Goal: Use online tool/utility: Utilize a website feature to perform a specific function

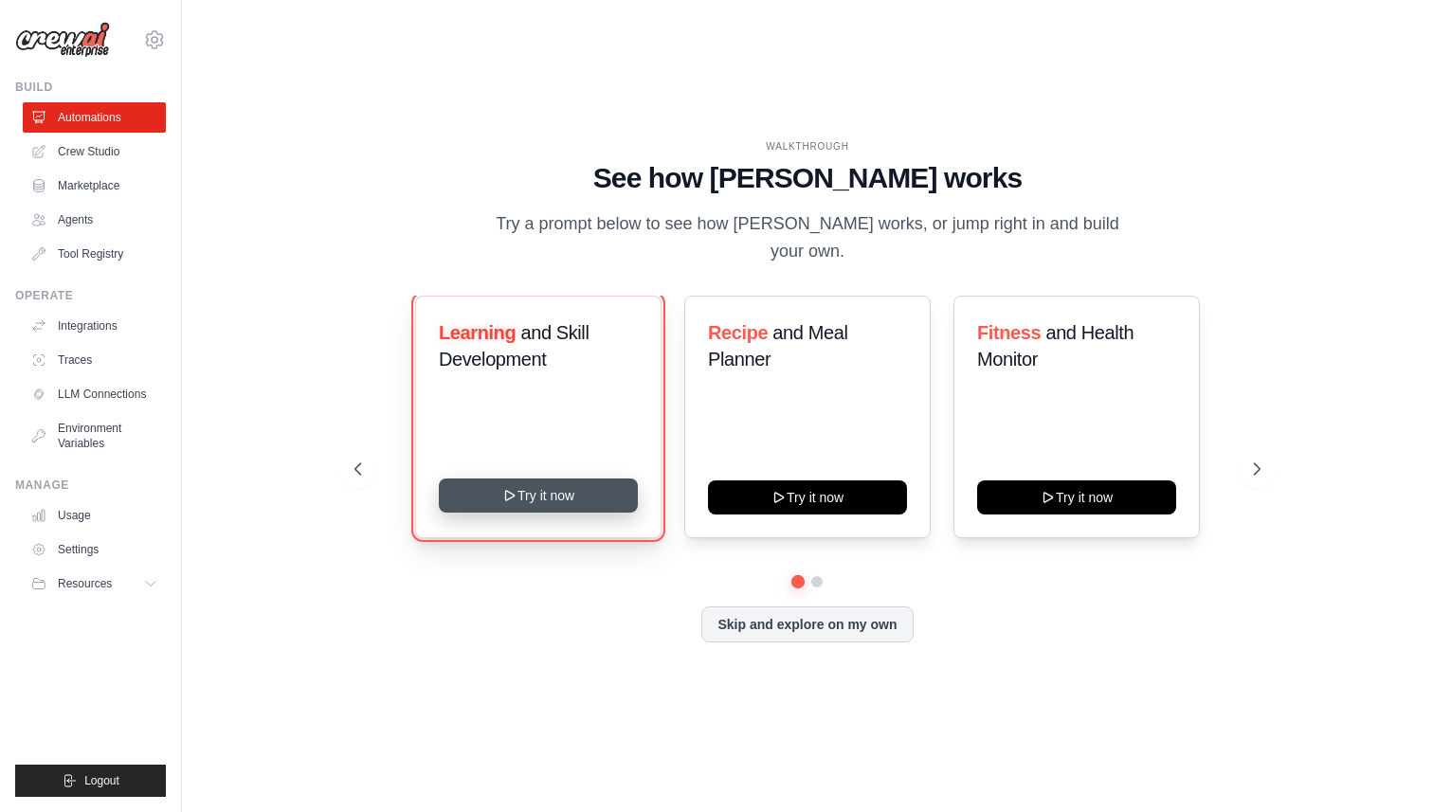
click at [466, 479] on button "Try it now" at bounding box center [538, 495] width 199 height 34
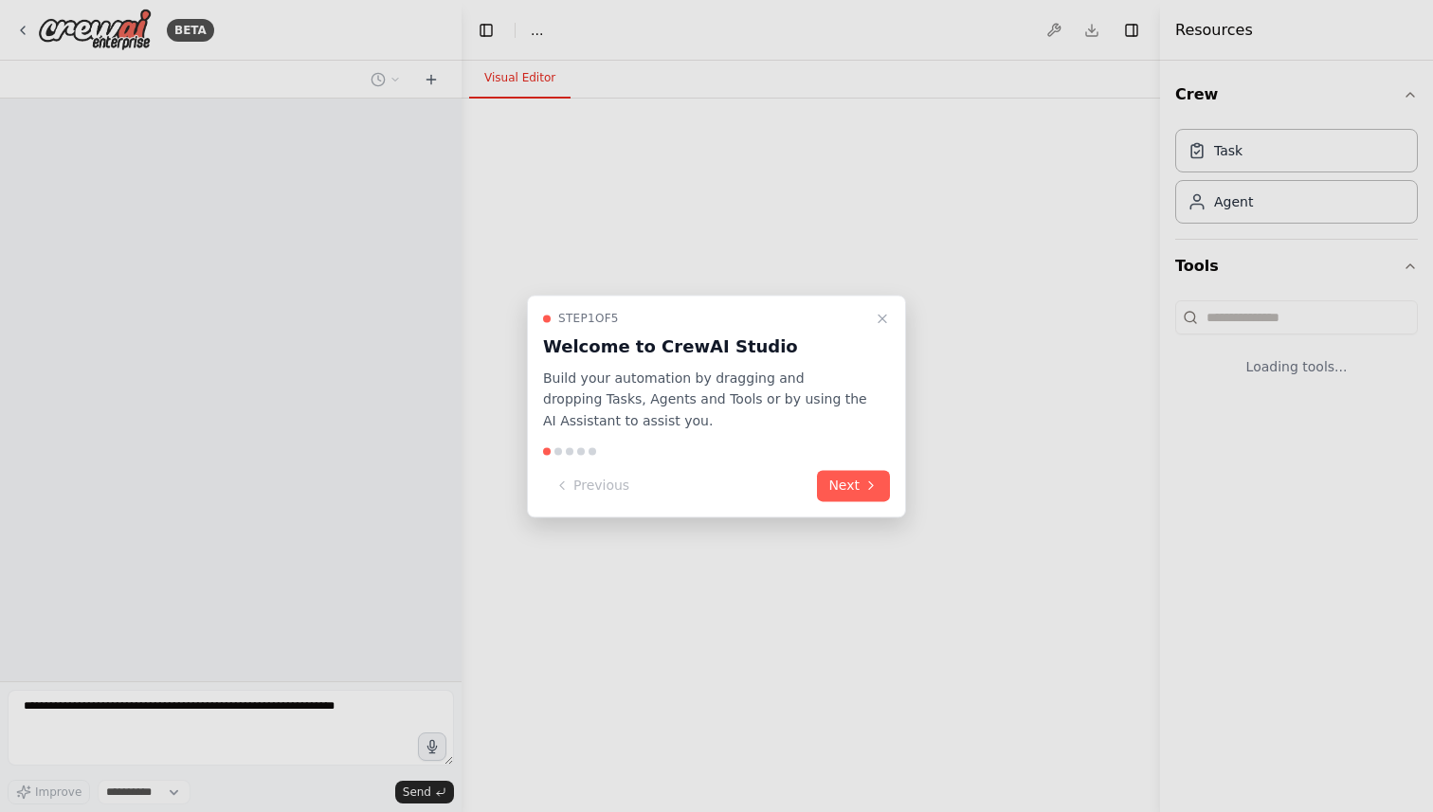
select select "****"
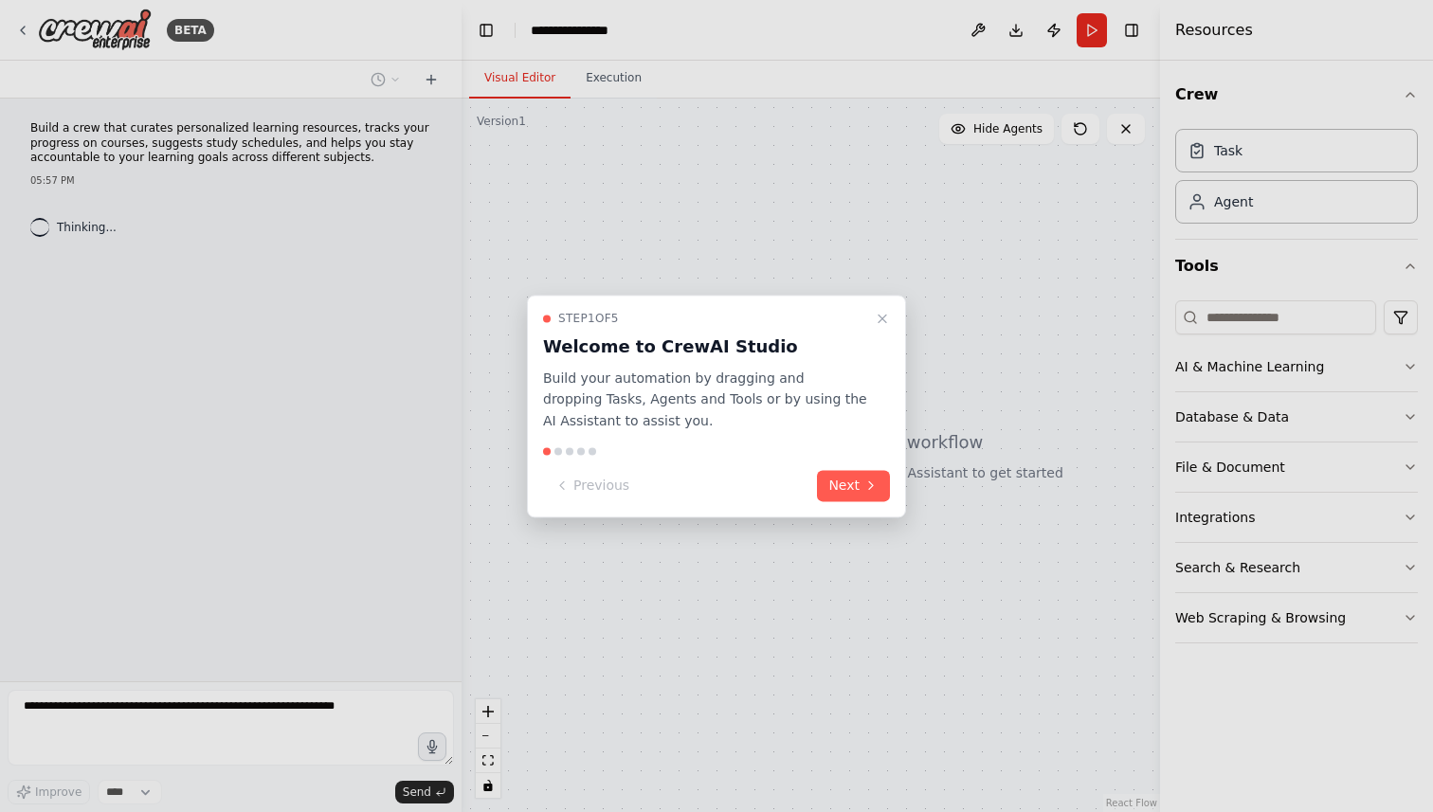
click at [848, 502] on div "Step 1 of 5 Welcome to CrewAI Studio Build your automation by dragging and drop…" at bounding box center [716, 406] width 379 height 223
click at [860, 487] on button "Next" at bounding box center [853, 485] width 73 height 31
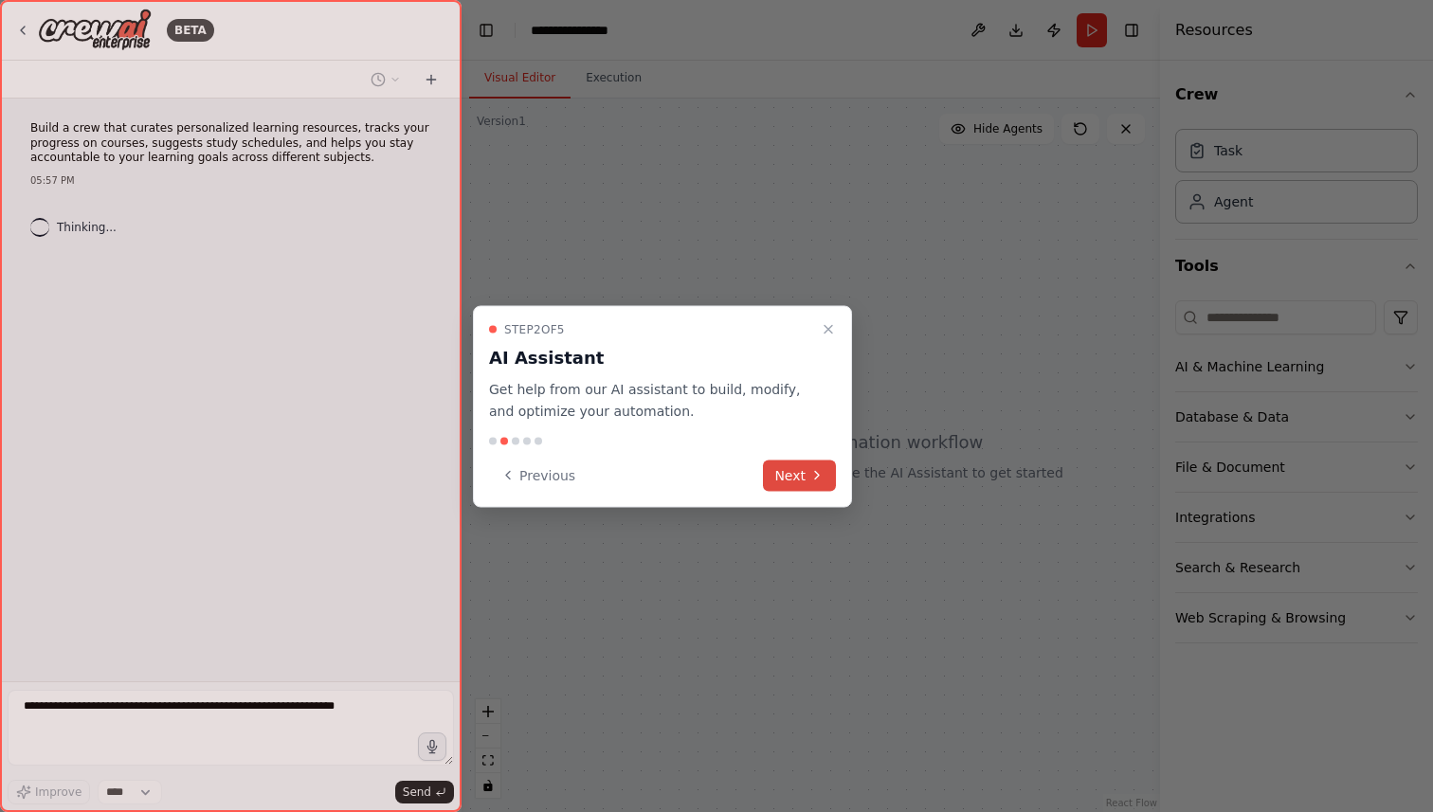
click at [805, 470] on button "Next" at bounding box center [799, 475] width 73 height 31
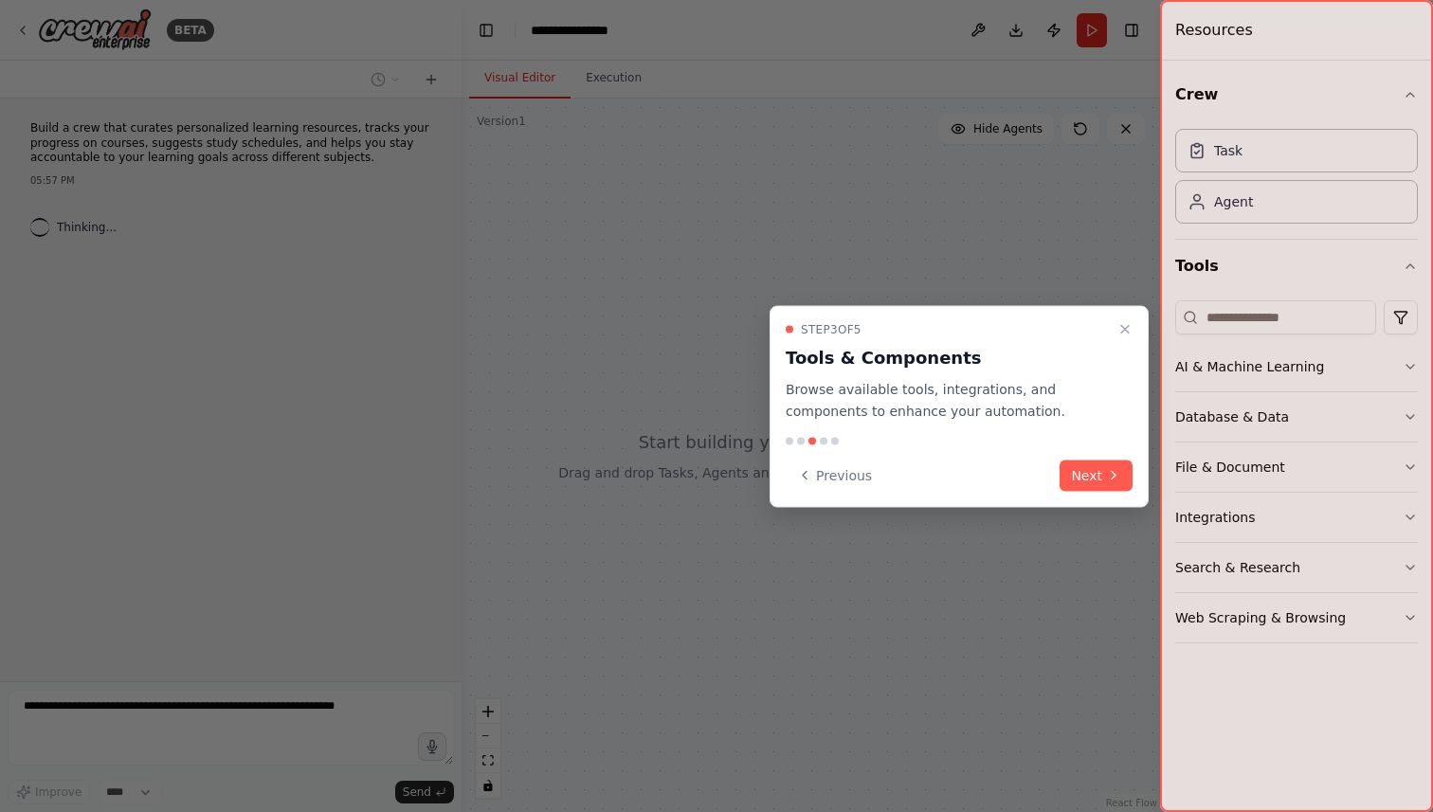
click at [1138, 482] on div "Step 3 of 5 Tools & Components Browse available tools, integrations, and compon…" at bounding box center [958, 407] width 379 height 202
click at [1115, 474] on icon at bounding box center [1113, 475] width 15 height 15
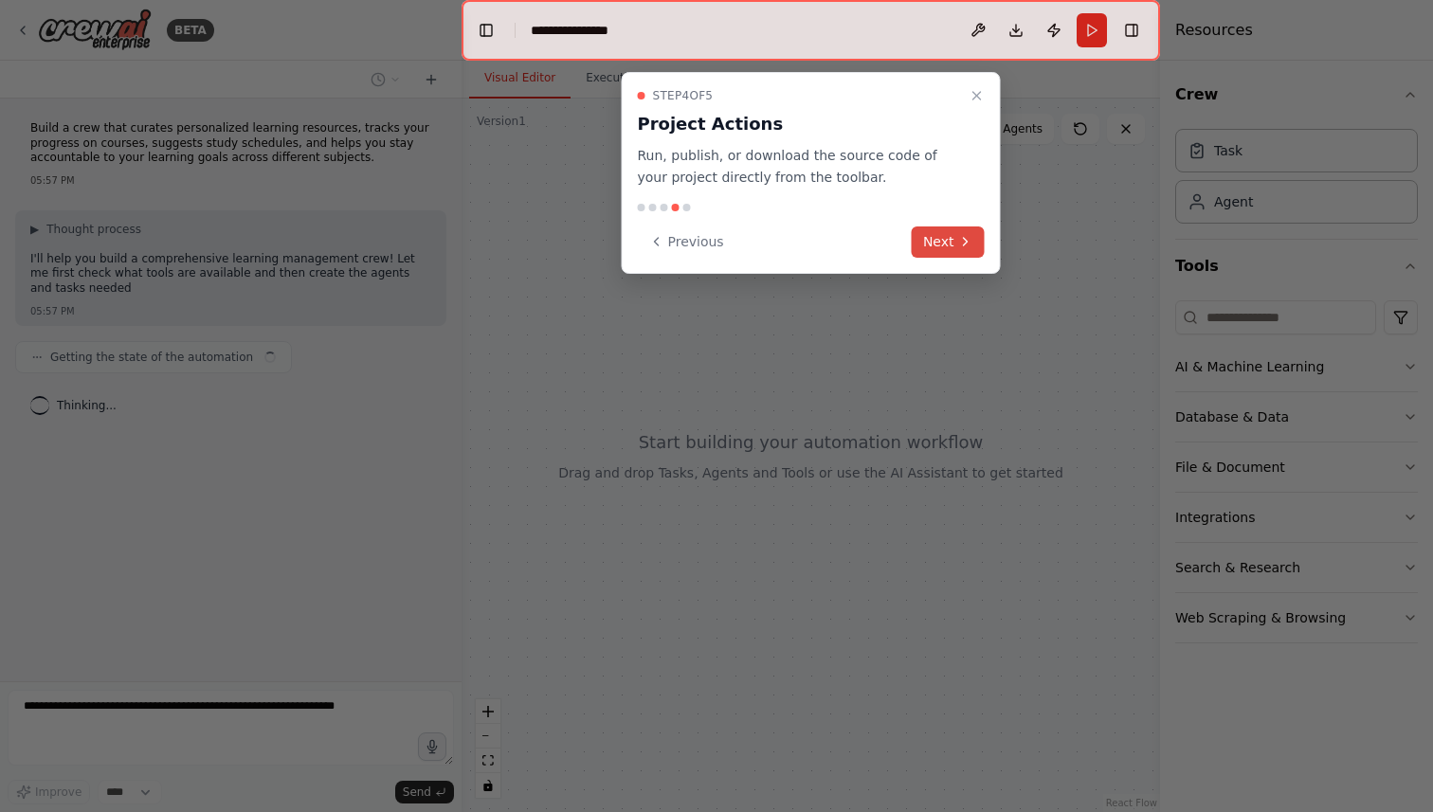
click at [946, 230] on button "Next" at bounding box center [947, 241] width 73 height 31
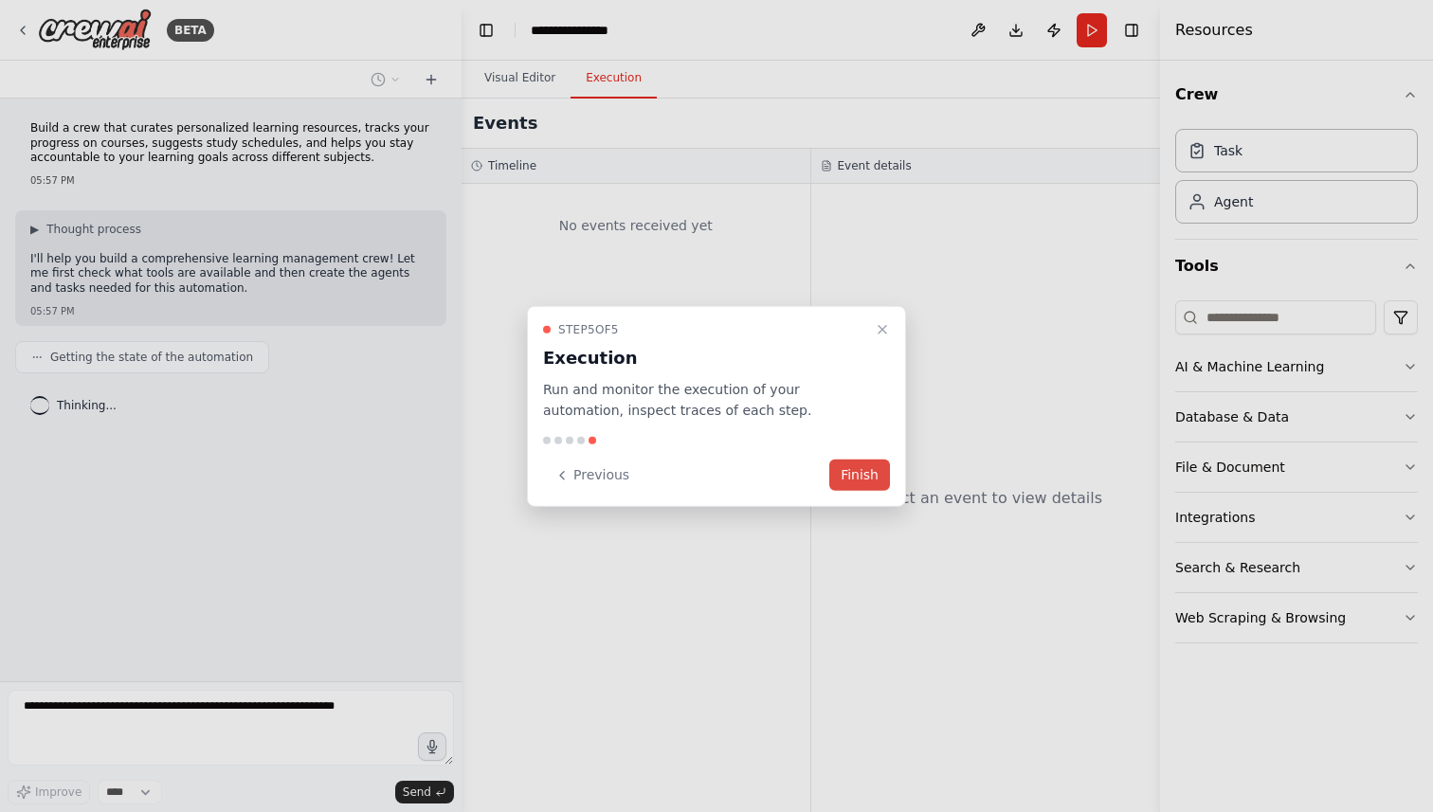
click at [865, 478] on button "Finish" at bounding box center [859, 475] width 61 height 31
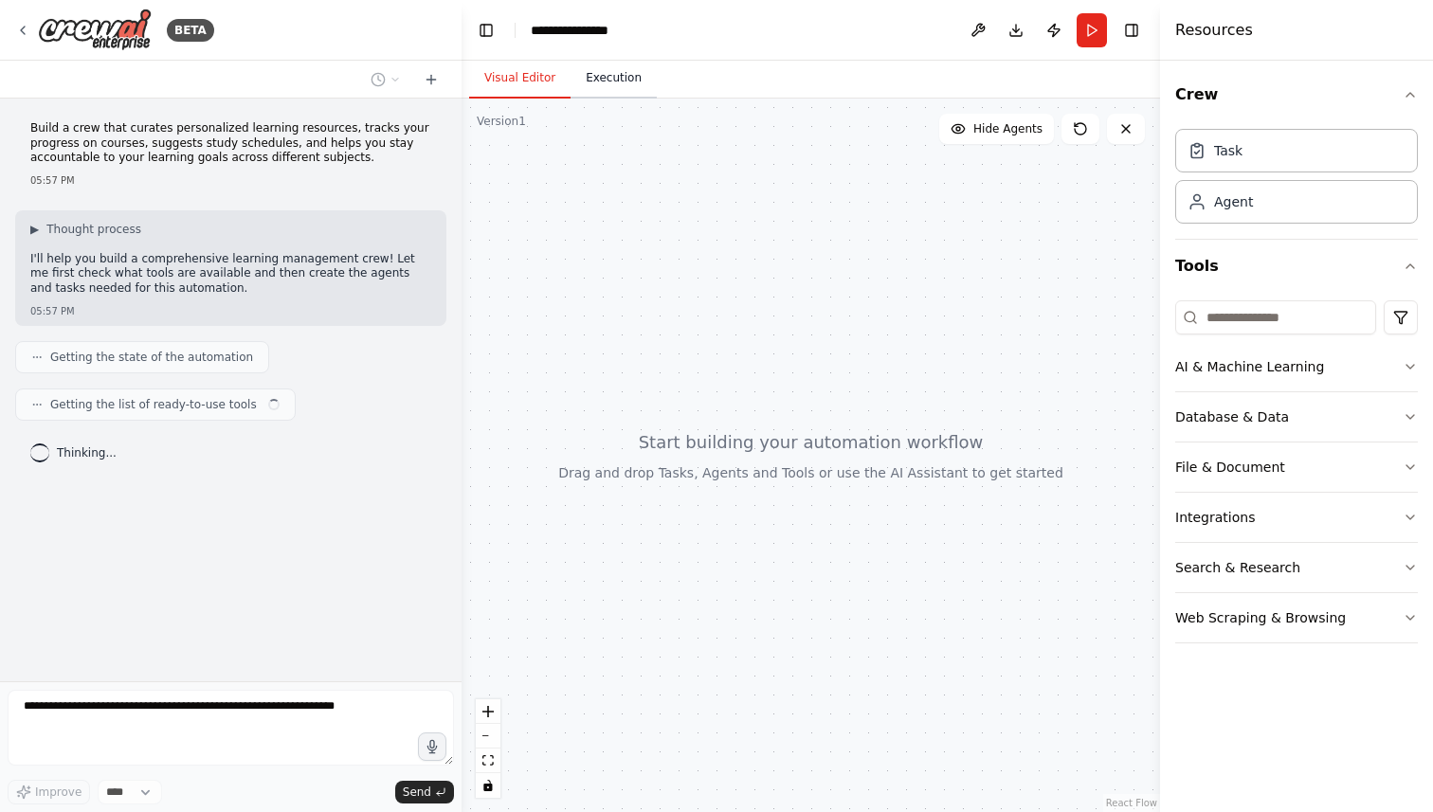
click at [622, 81] on button "Execution" at bounding box center [613, 79] width 86 height 40
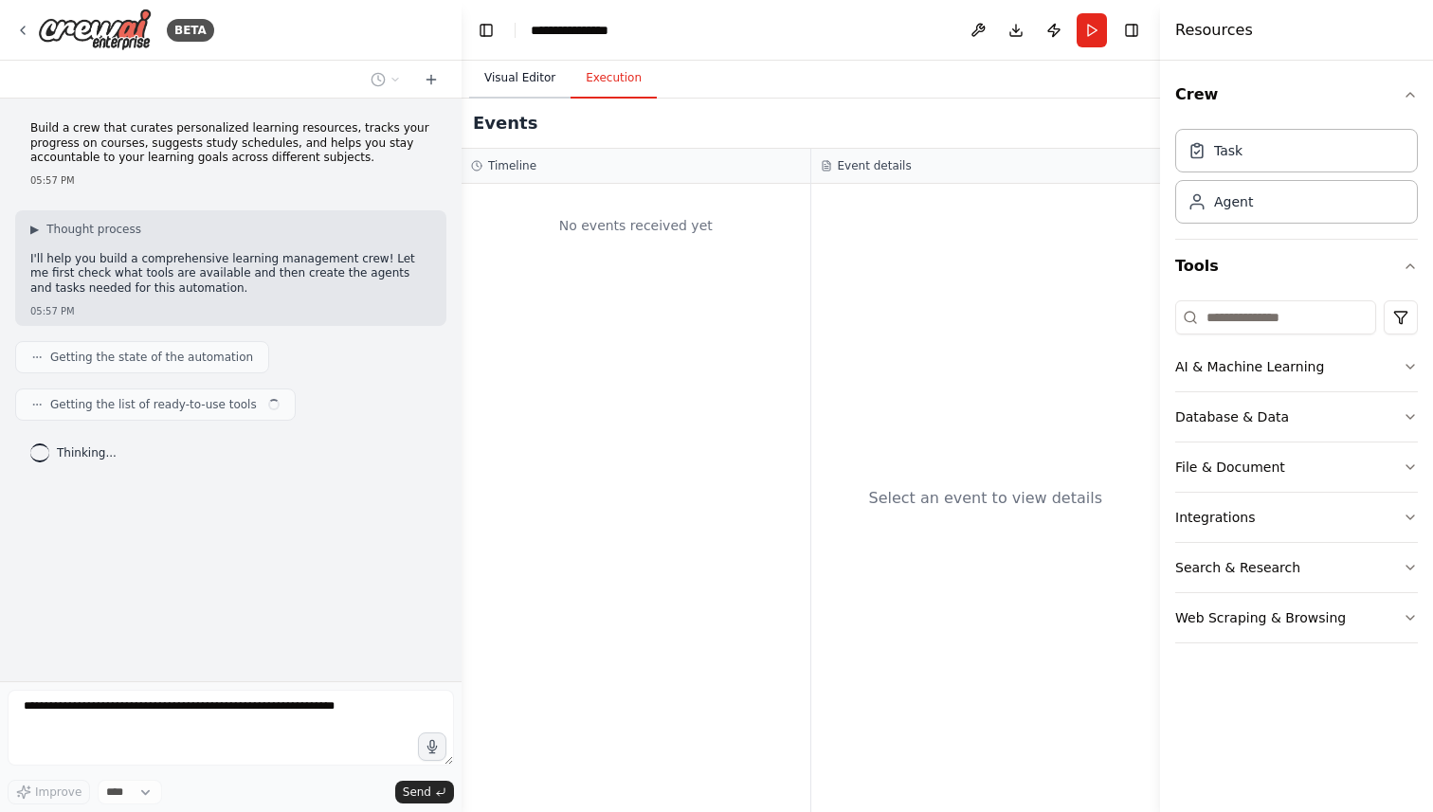
click at [521, 92] on button "Visual Editor" at bounding box center [519, 79] width 101 height 40
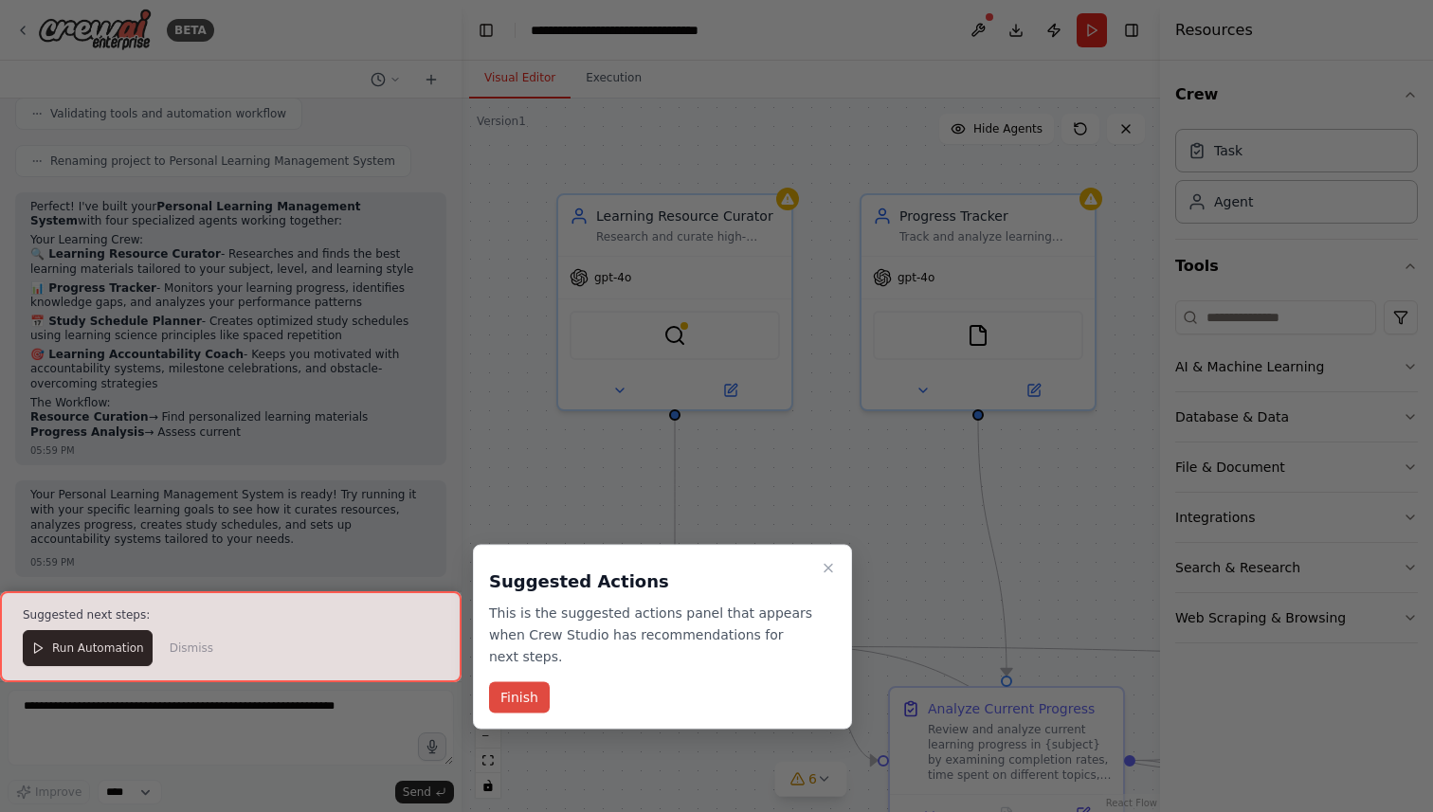
click at [528, 688] on button "Finish" at bounding box center [519, 697] width 61 height 31
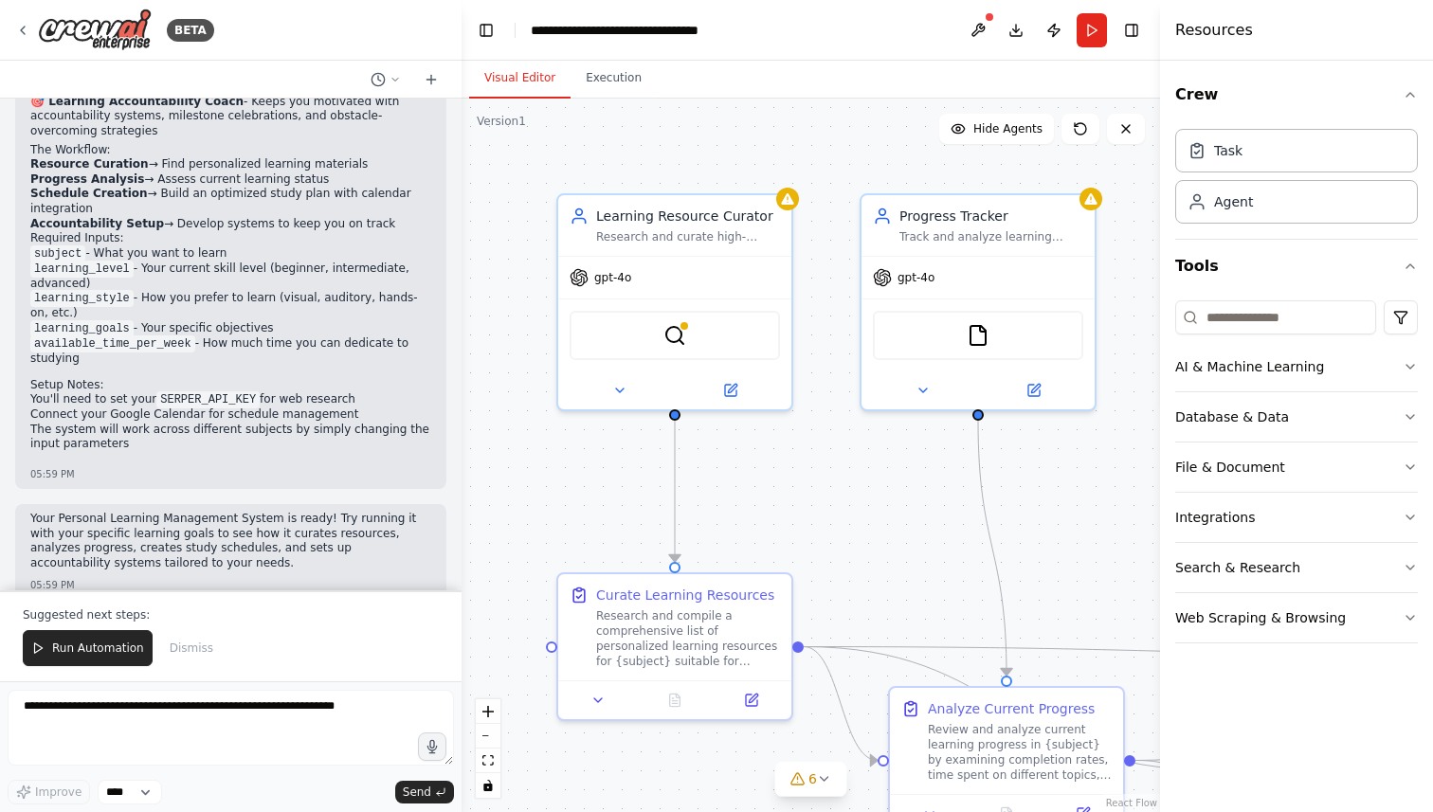
scroll to position [1397, 0]
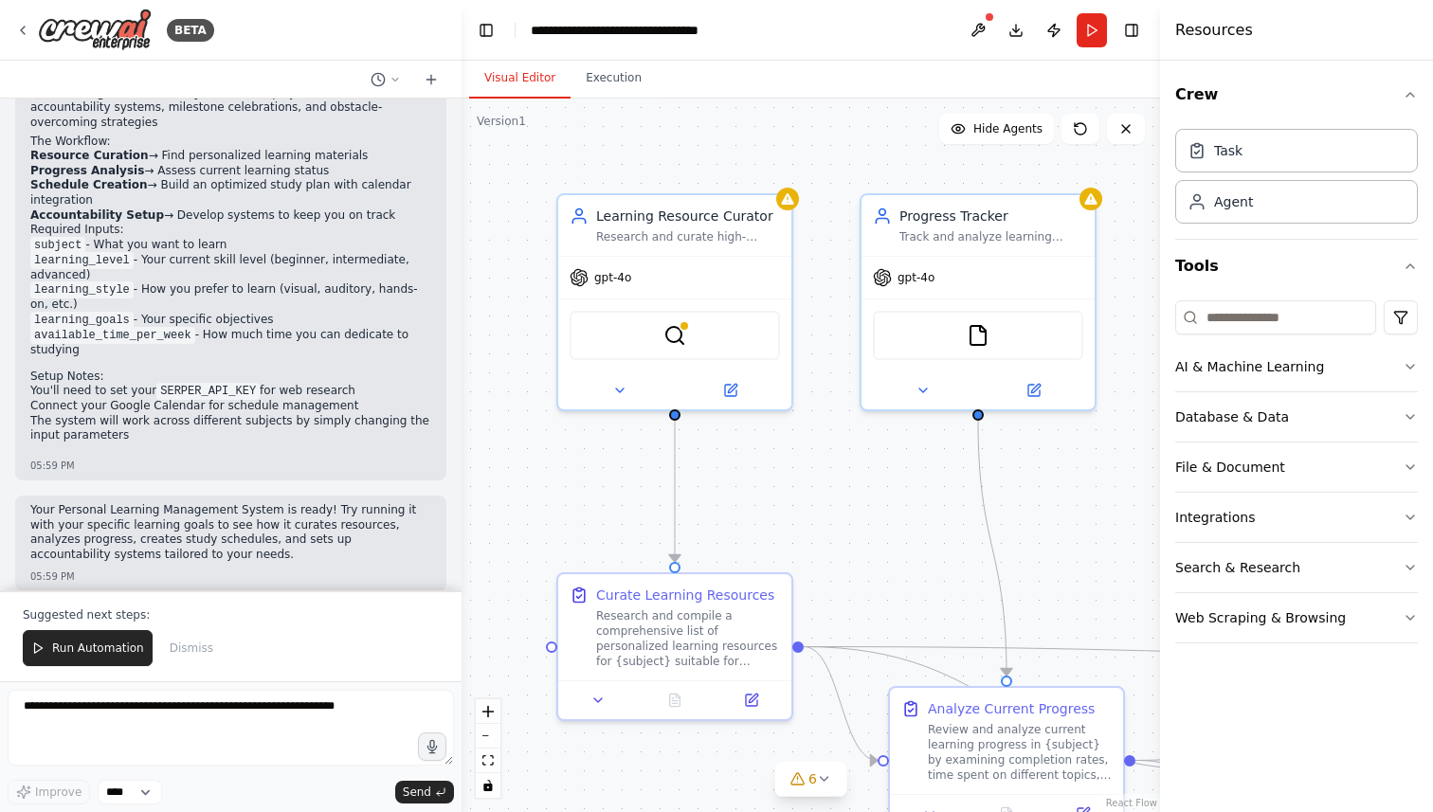
drag, startPoint x: 1057, startPoint y: 468, endPoint x: 883, endPoint y: 430, distance: 178.4
click at [884, 430] on div ".deletable-edge-delete-btn { width: 20px; height: 20px; border: 0px solid #ffff…" at bounding box center [810, 455] width 698 height 713
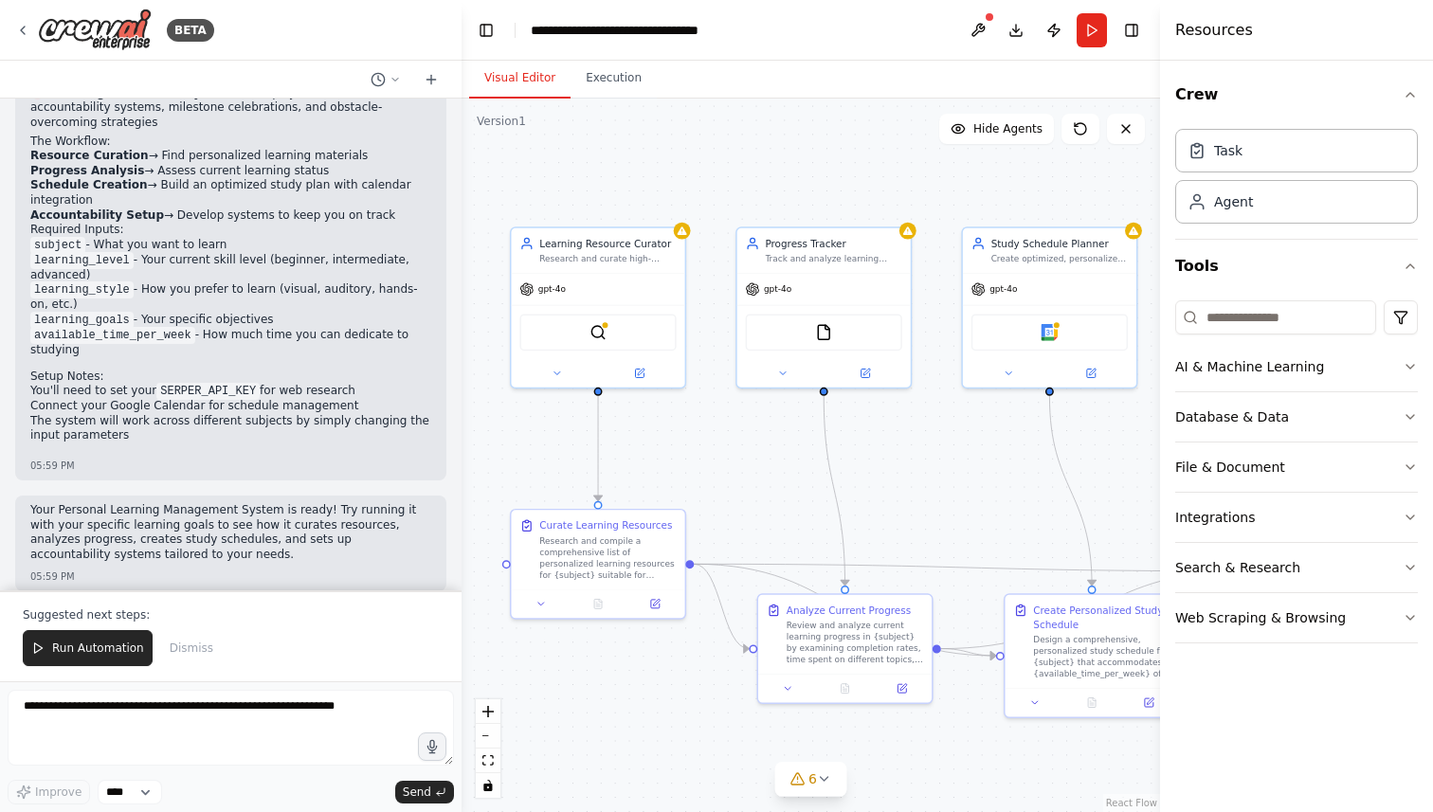
drag, startPoint x: 974, startPoint y: 482, endPoint x: 835, endPoint y: 474, distance: 139.5
click at [840, 474] on div ".deletable-edge-delete-btn { width: 20px; height: 20px; border: 0px solid #ffff…" at bounding box center [810, 455] width 698 height 713
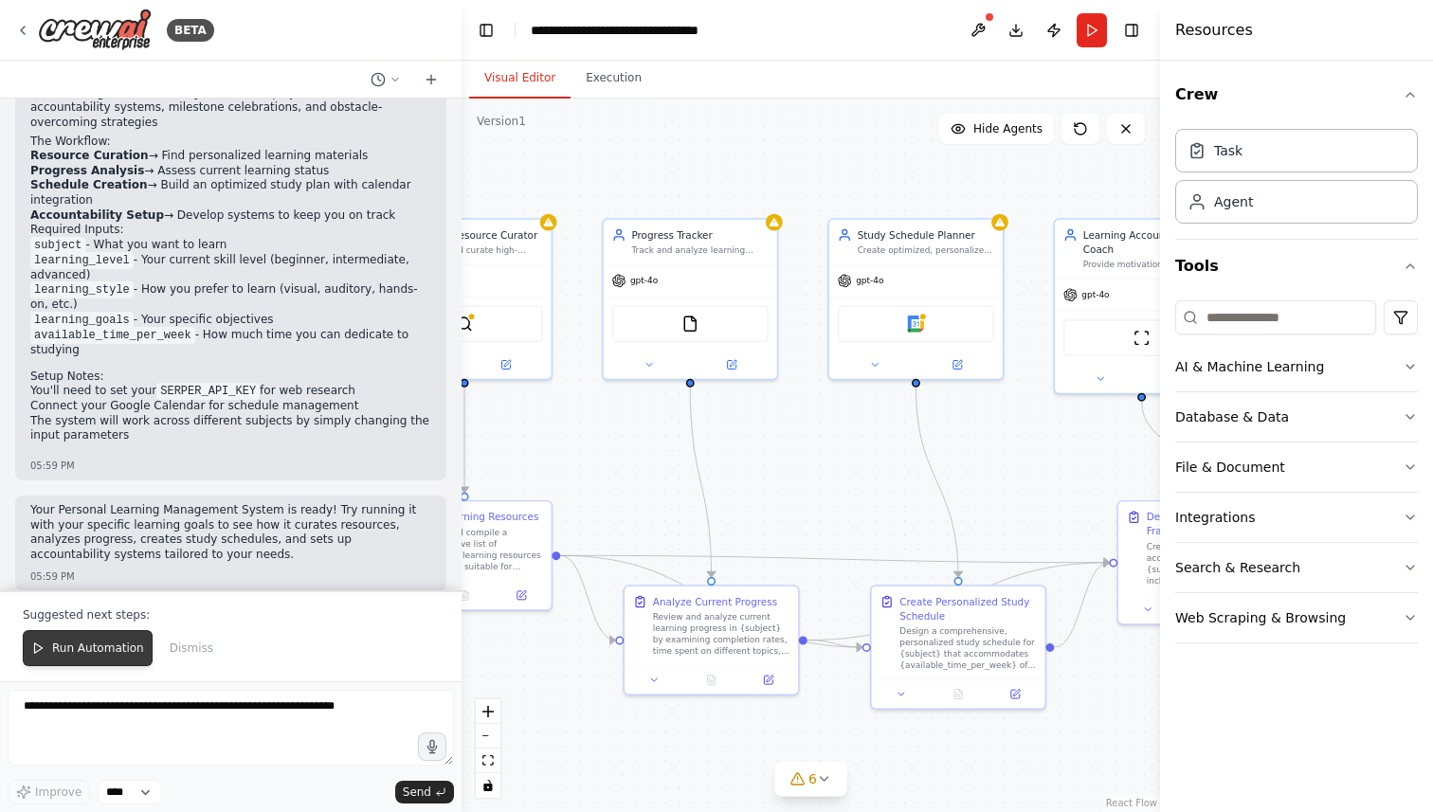
click at [71, 648] on span "Run Automation" at bounding box center [98, 647] width 92 height 15
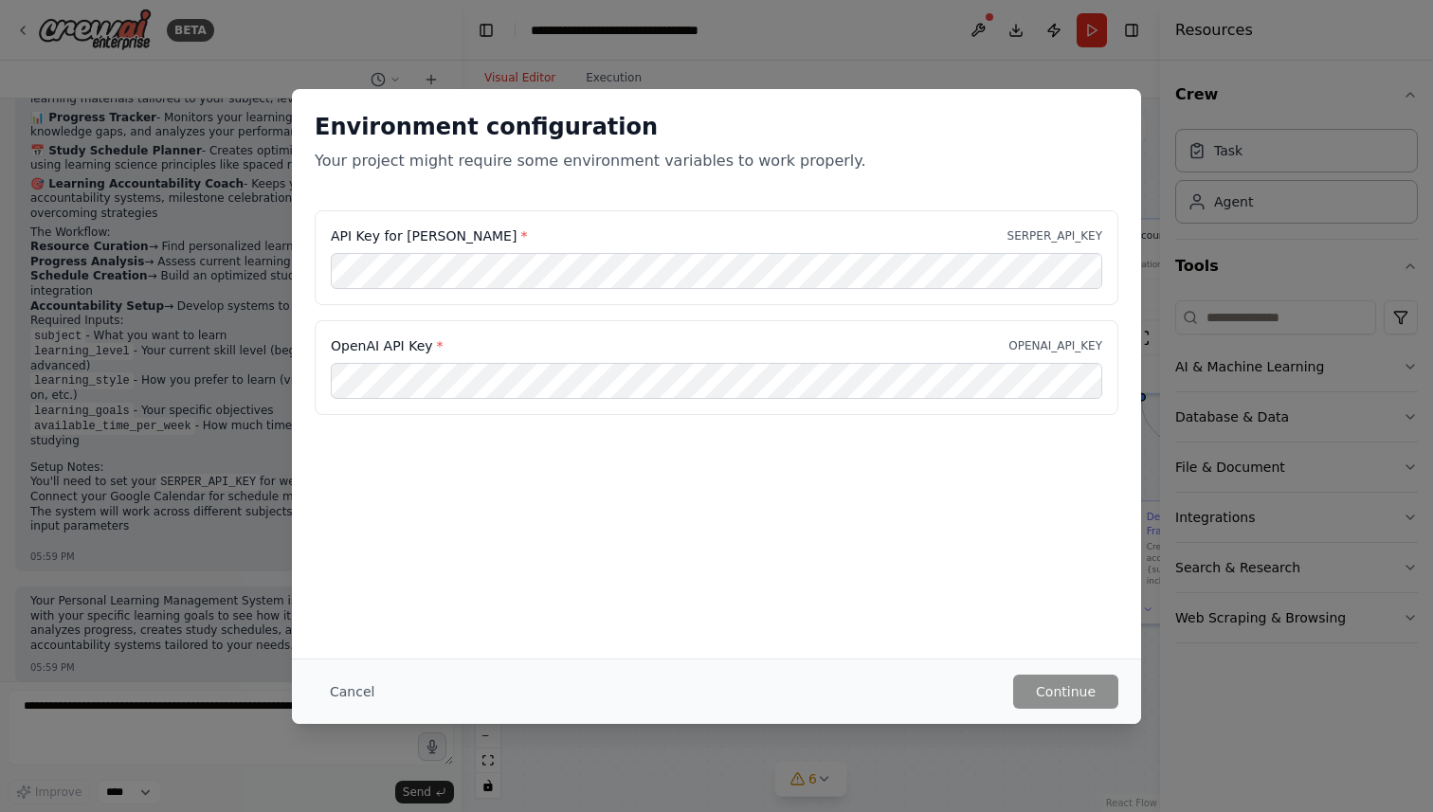
click at [892, 514] on div "Environment configuration Your project might require some environment variables…" at bounding box center [716, 373] width 849 height 569
click at [357, 684] on button "Cancel" at bounding box center [352, 692] width 75 height 34
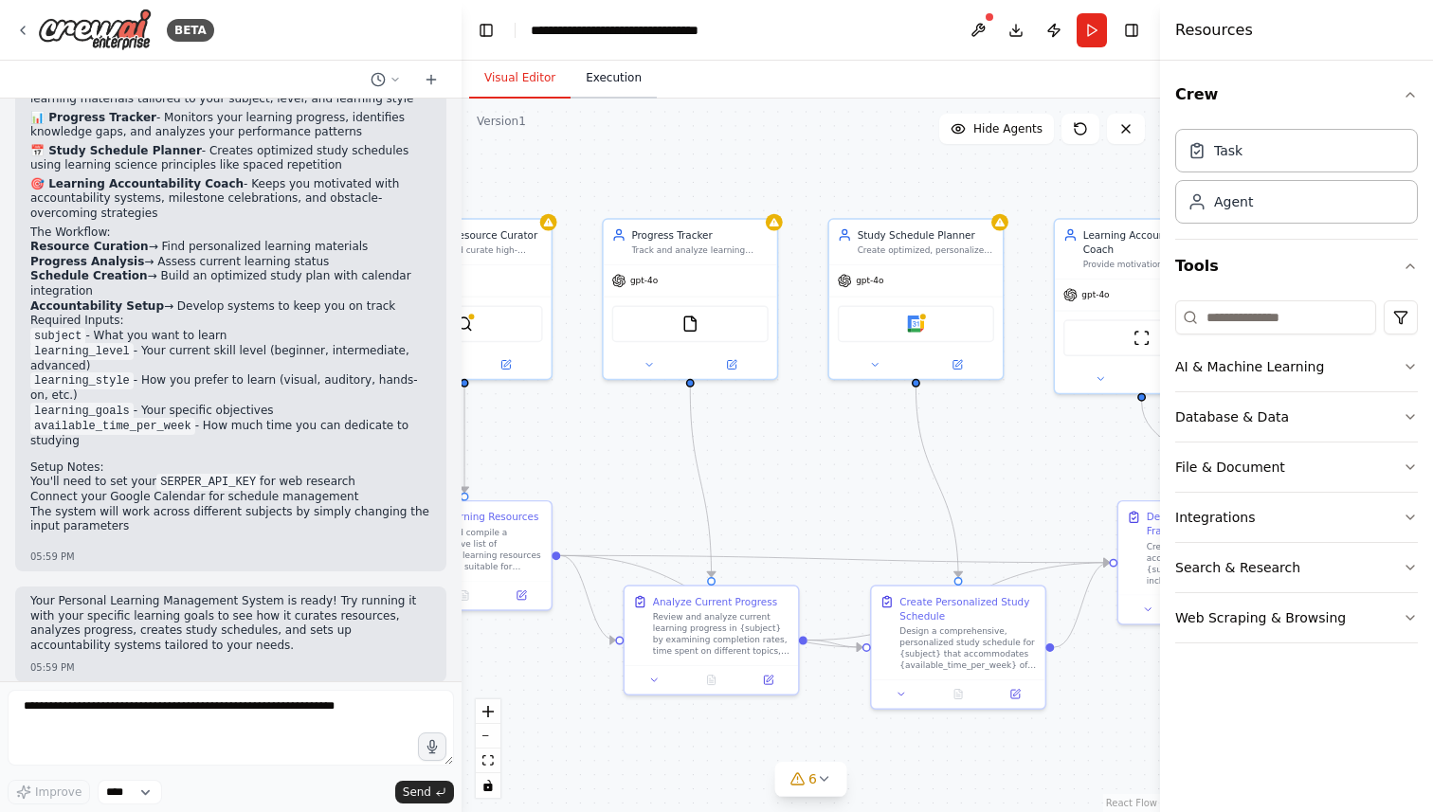
click at [614, 84] on button "Execution" at bounding box center [613, 79] width 86 height 40
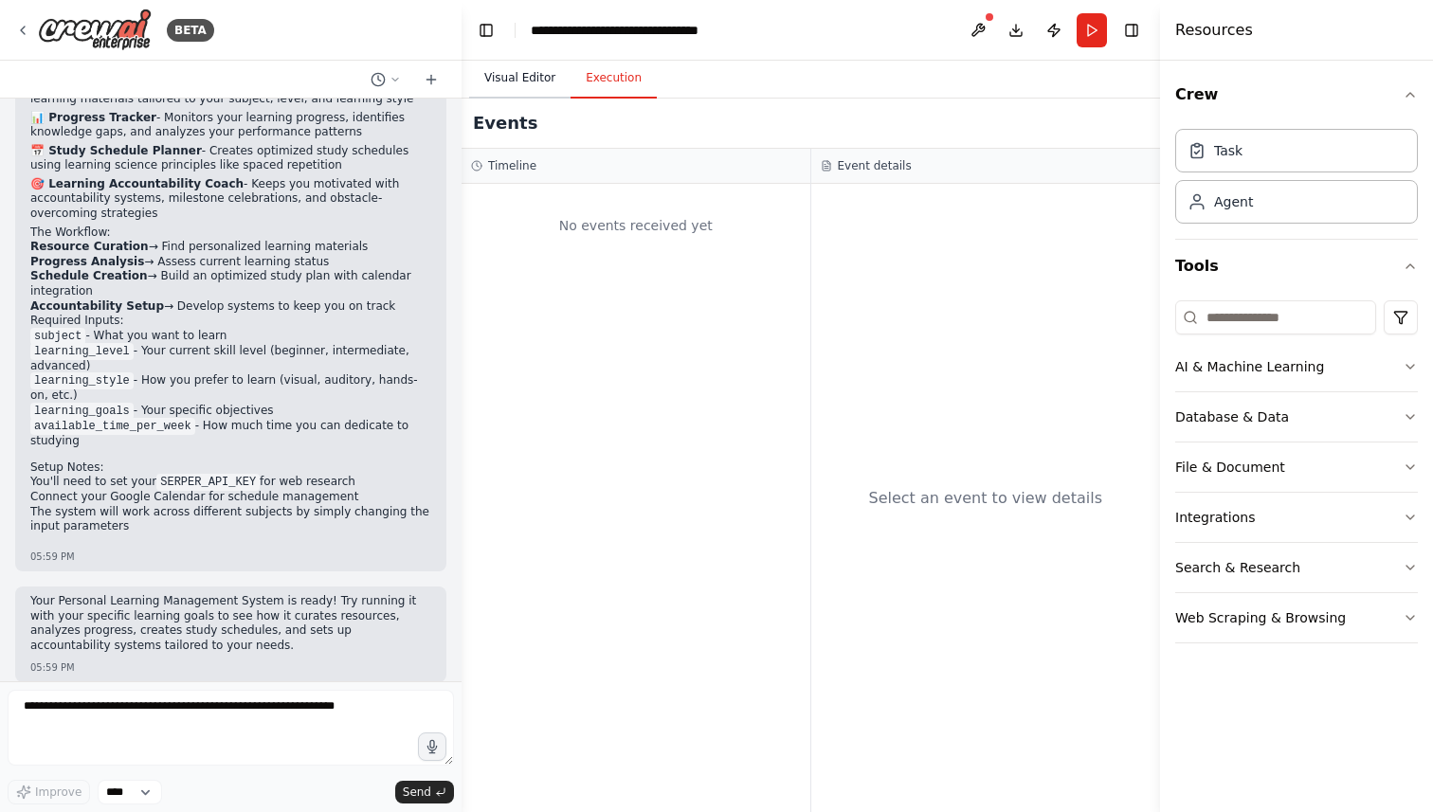
click at [535, 81] on button "Visual Editor" at bounding box center [519, 79] width 101 height 40
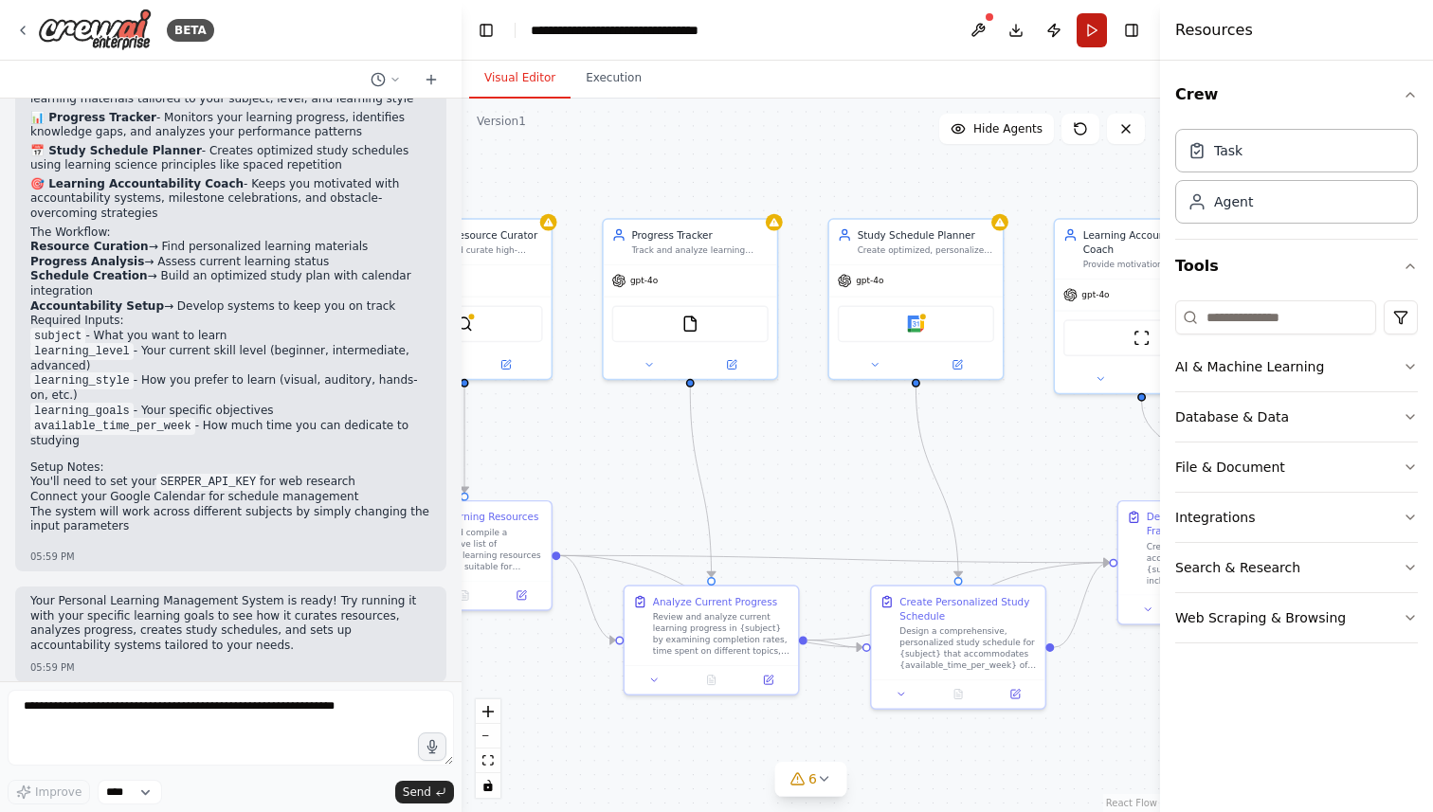
click at [1084, 32] on button "Run" at bounding box center [1091, 30] width 30 height 34
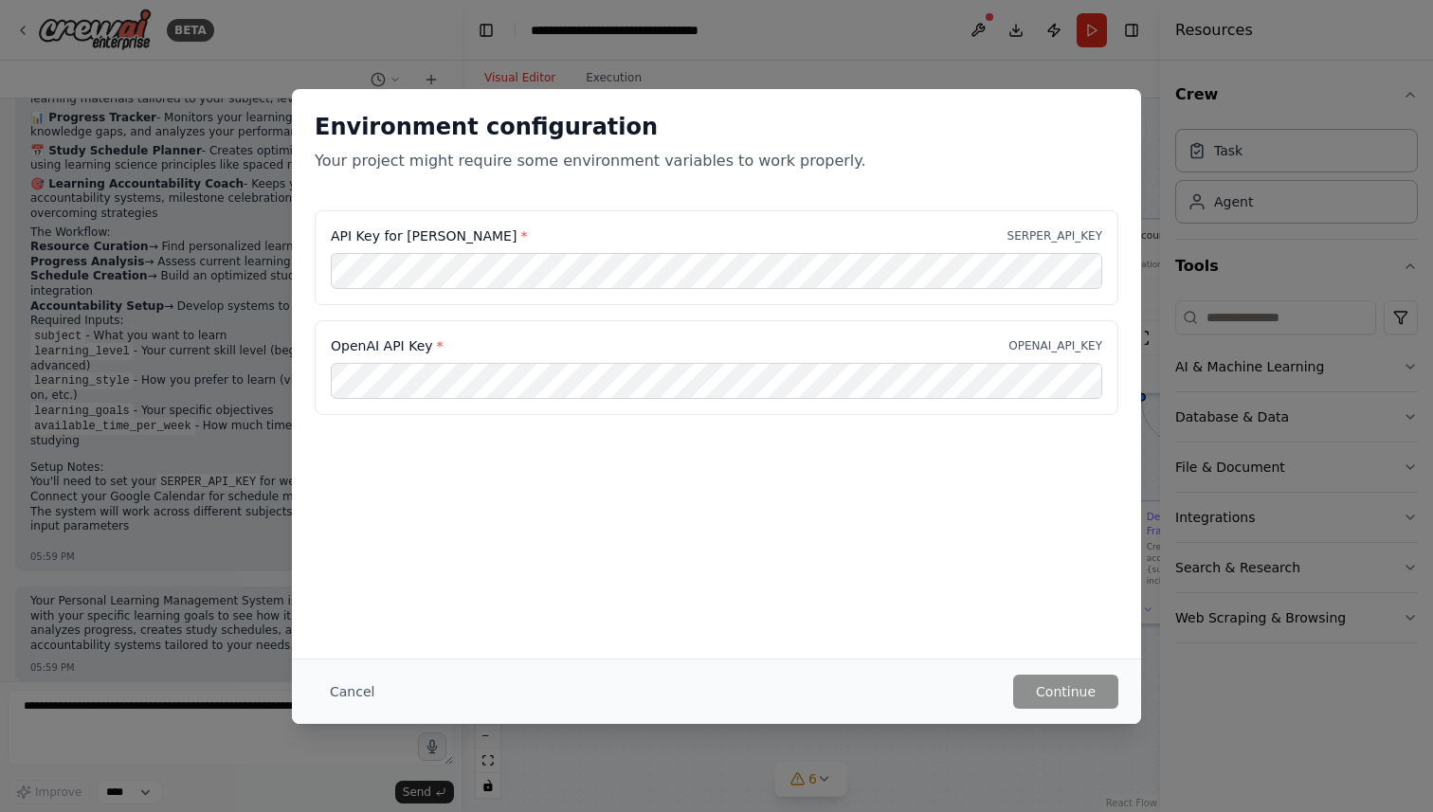
click at [209, 676] on div "Environment configuration Your project might require some environment variables…" at bounding box center [716, 406] width 1433 height 812
click at [199, 735] on div "Environment configuration Your project might require some environment variables…" at bounding box center [716, 406] width 1433 height 812
click at [363, 692] on button "Cancel" at bounding box center [352, 692] width 75 height 34
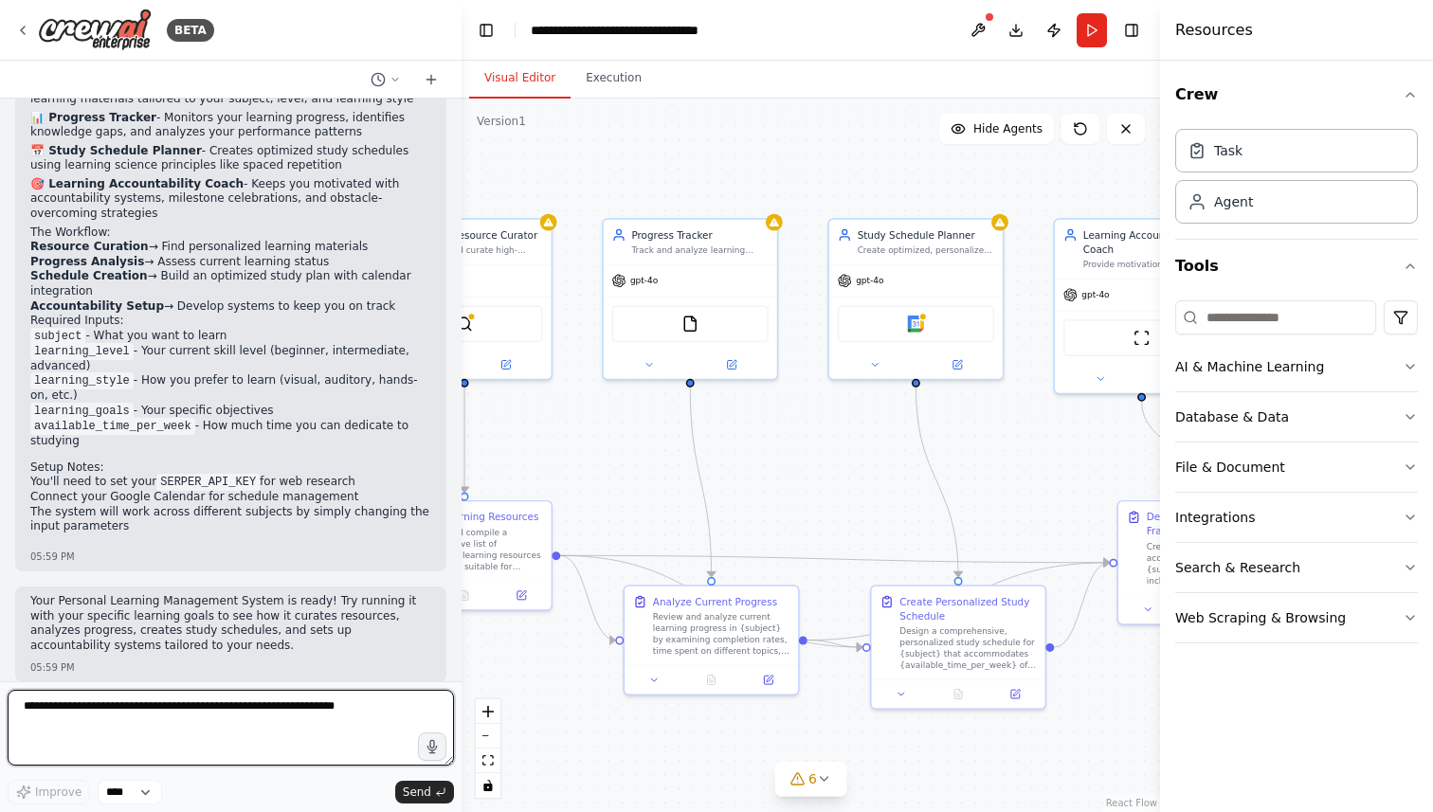
click at [260, 724] on textarea at bounding box center [231, 728] width 446 height 76
type textarea "**********"
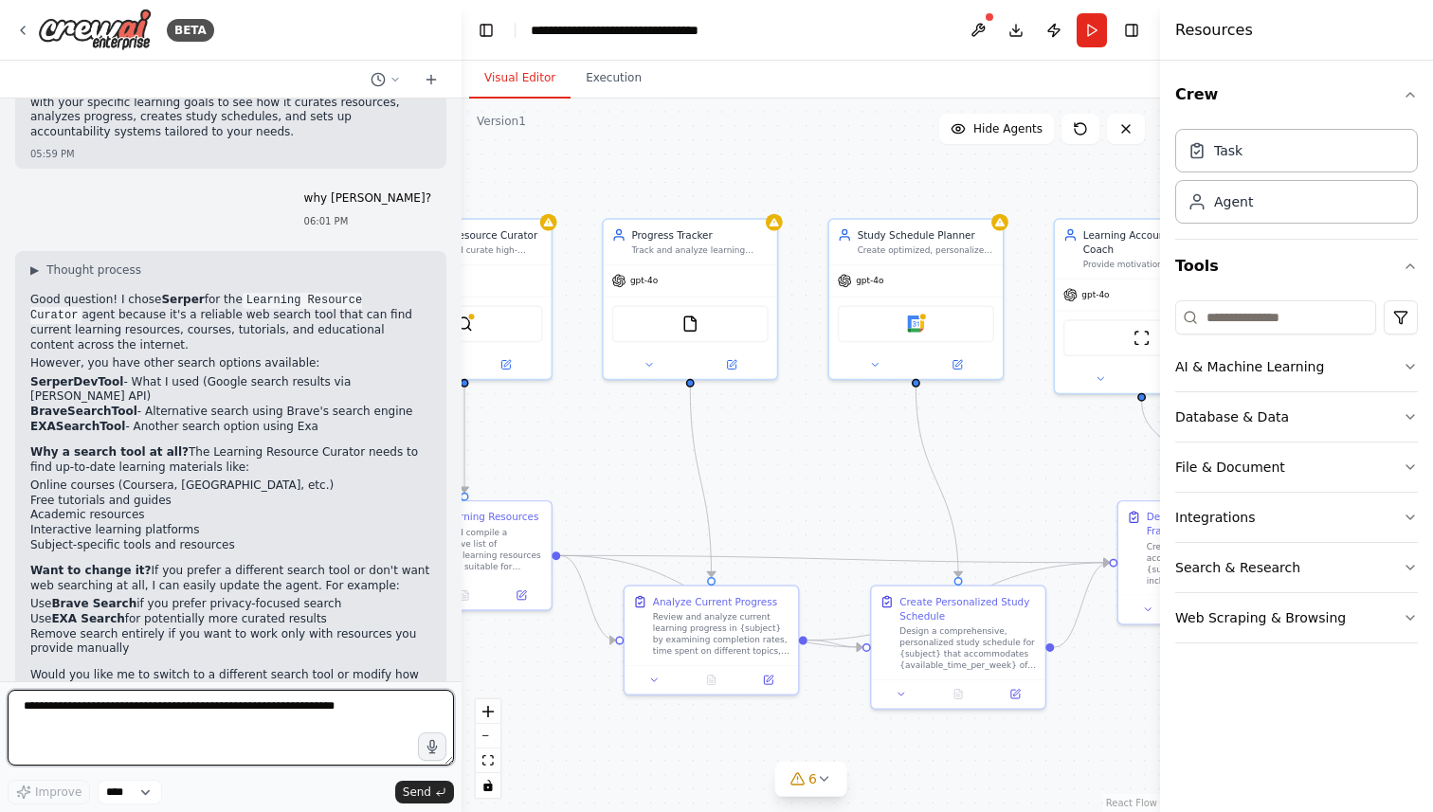
scroll to position [1833, 0]
